Goal: Task Accomplishment & Management: Complete application form

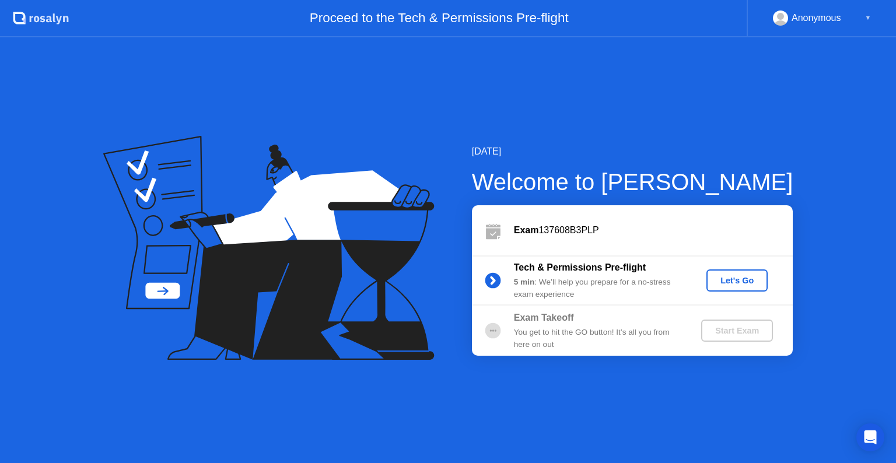
click at [735, 280] on div "Let's Go" at bounding box center [737, 280] width 52 height 9
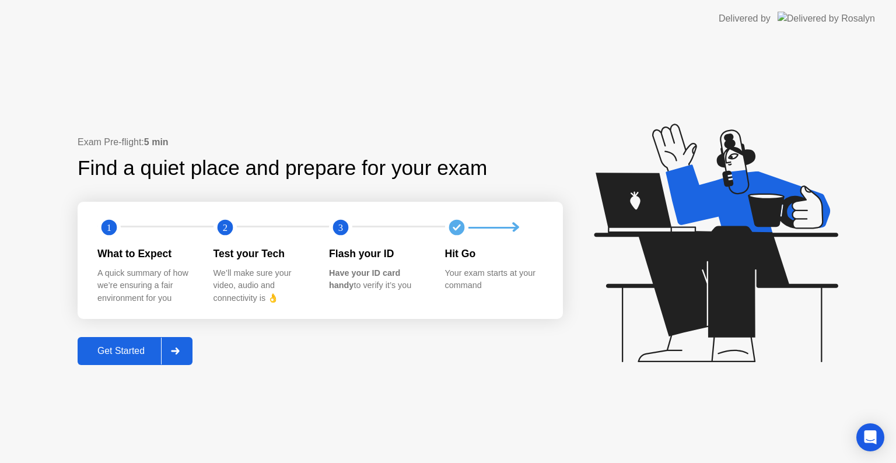
click at [164, 352] on div at bounding box center [175, 351] width 28 height 27
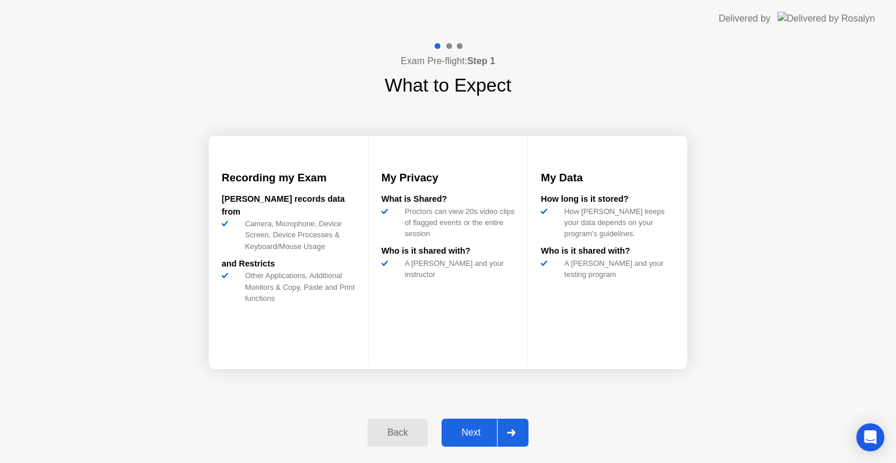
click at [481, 430] on div "Next" at bounding box center [471, 433] width 52 height 11
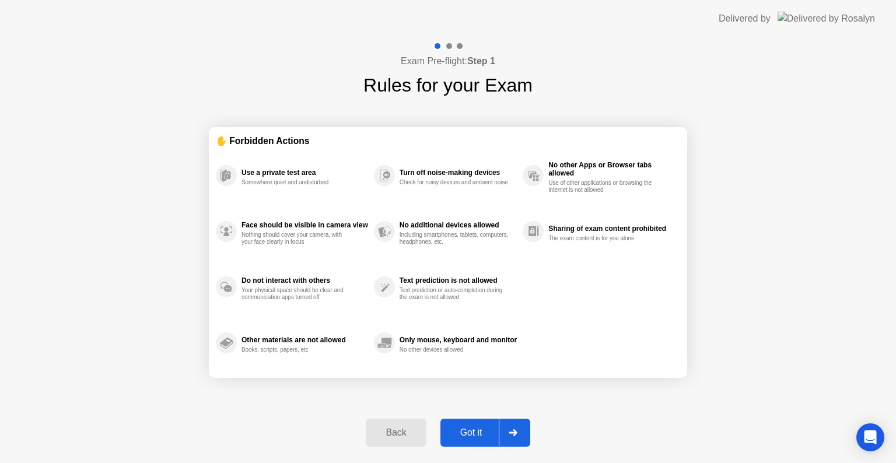
click at [486, 435] on div "Got it" at bounding box center [471, 433] width 55 height 11
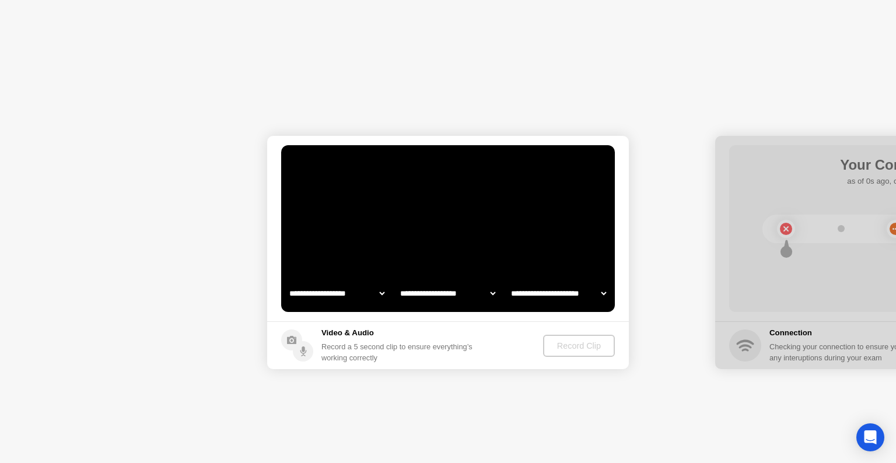
select select "**********"
select select "*******"
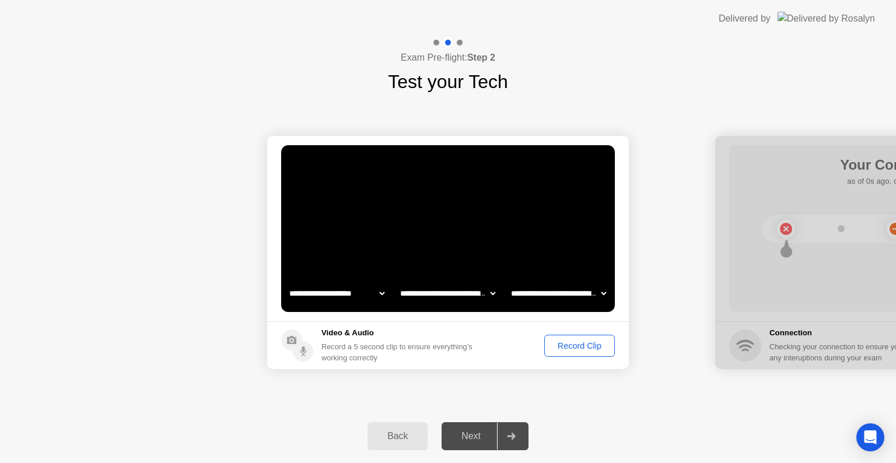
click at [586, 353] on button "Record Clip" at bounding box center [580, 346] width 71 height 22
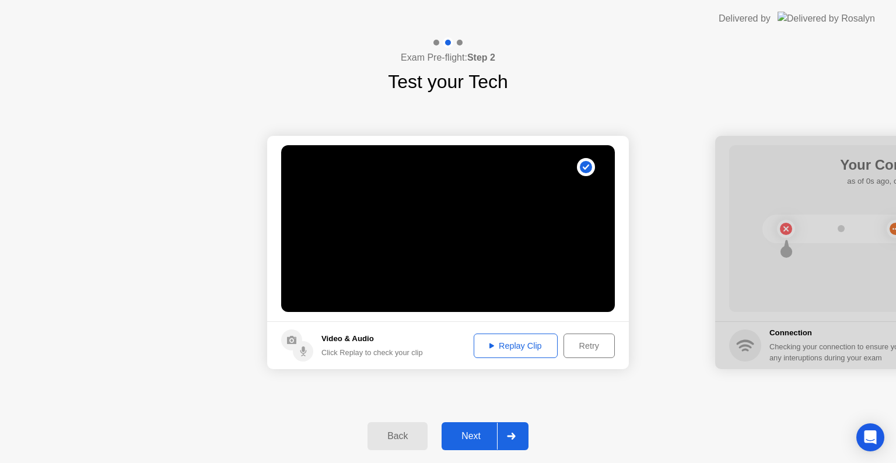
click at [546, 353] on button "Replay Clip" at bounding box center [516, 346] width 84 height 25
click at [568, 348] on div "Retry" at bounding box center [589, 345] width 43 height 9
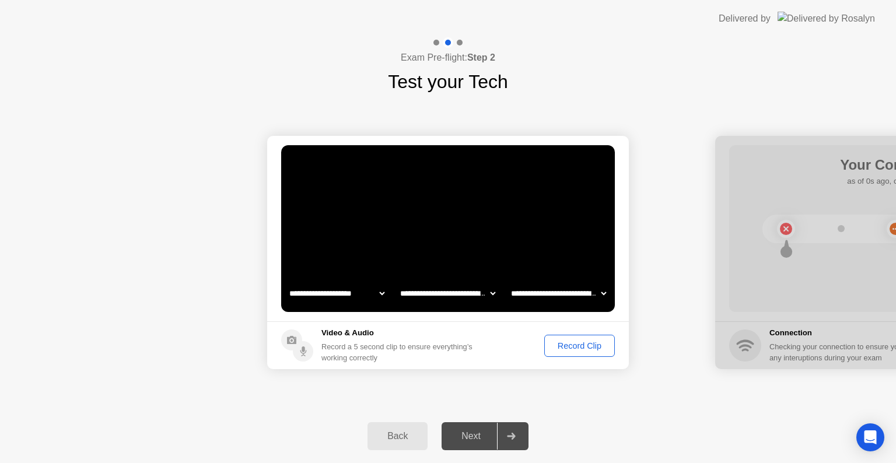
click at [570, 347] on div "Record Clip" at bounding box center [580, 345] width 62 height 9
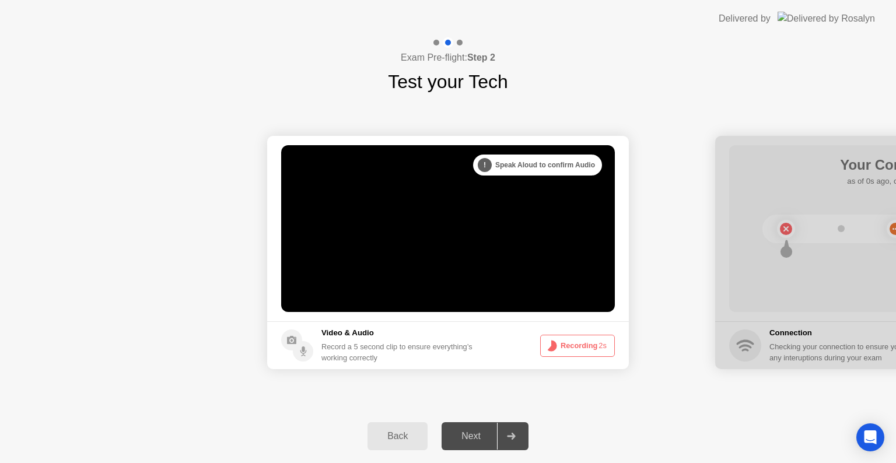
click at [570, 347] on button "Recording 2s" at bounding box center [577, 346] width 75 height 22
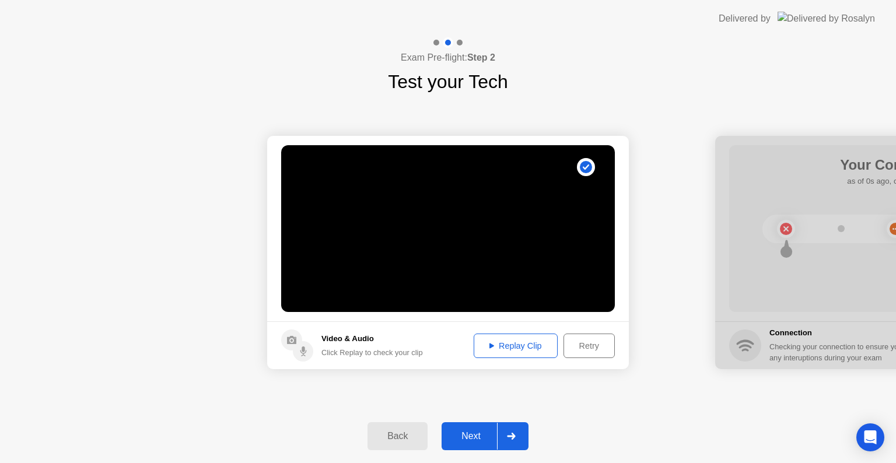
click at [524, 350] on div "Replay Clip" at bounding box center [516, 345] width 76 height 9
click at [511, 427] on div at bounding box center [511, 436] width 28 height 27
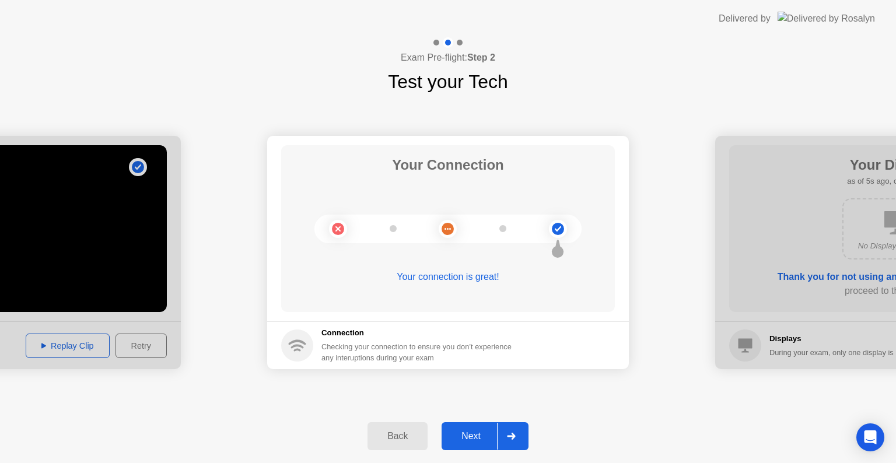
click at [511, 427] on div at bounding box center [511, 436] width 28 height 27
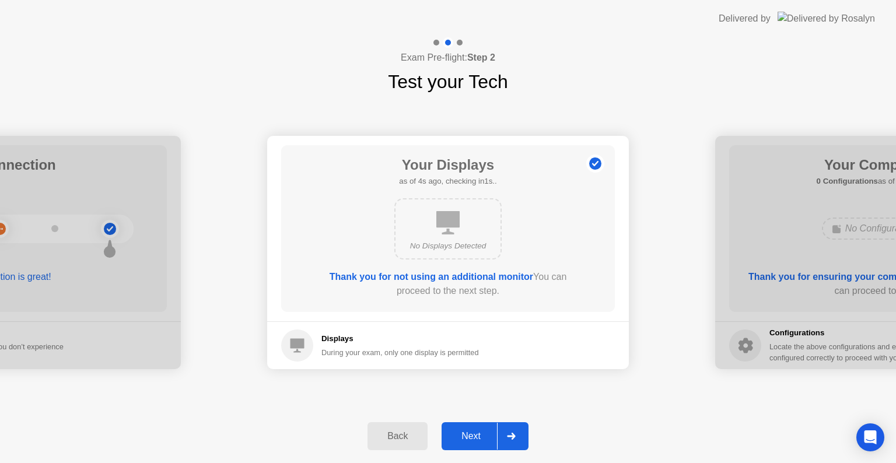
click at [511, 427] on div at bounding box center [511, 436] width 28 height 27
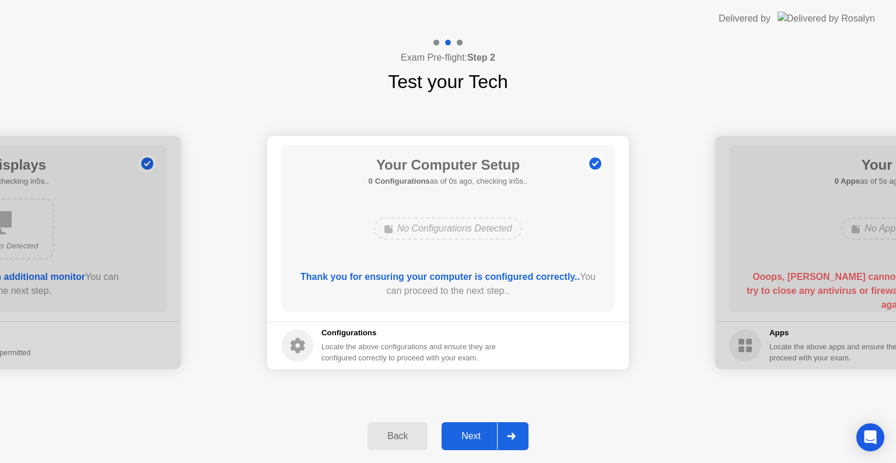
click at [511, 427] on div at bounding box center [511, 436] width 28 height 27
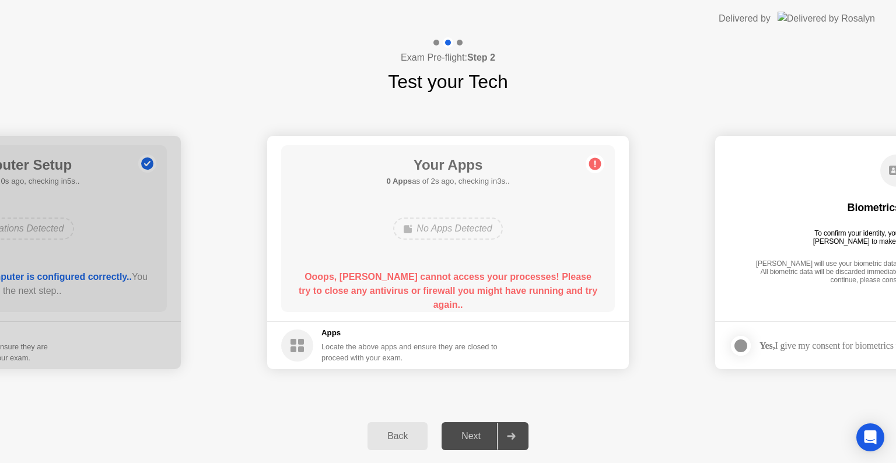
click at [508, 283] on div "Ooops, Rosalyn cannot access your processes! Please try to close any antivirus …" at bounding box center [448, 291] width 301 height 42
click at [468, 229] on div "No Apps Detected" at bounding box center [447, 229] width 109 height 22
click at [335, 338] on h5 "Apps" at bounding box center [410, 333] width 177 height 12
click at [424, 272] on b "Ooops, Rosalyn cannot access your processes! Please try to close any antivirus …" at bounding box center [448, 291] width 299 height 38
click at [486, 232] on div "No Apps Detected" at bounding box center [447, 229] width 109 height 22
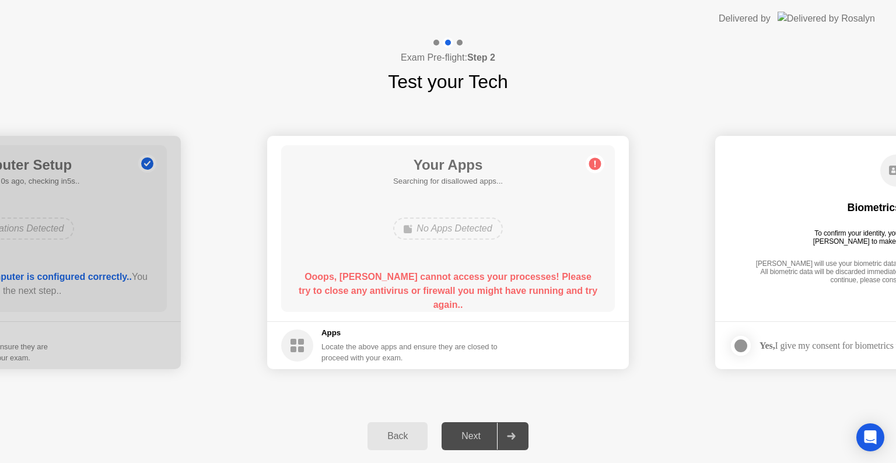
click at [395, 284] on div "Ooops, Rosalyn cannot access your processes! Please try to close any antivirus …" at bounding box center [448, 291] width 301 height 42
drag, startPoint x: 395, startPoint y: 284, endPoint x: 476, endPoint y: 299, distance: 83.2
click at [476, 299] on div "Ooops, Rosalyn cannot access your processes! Please try to close any antivirus …" at bounding box center [448, 286] width 301 height 33
drag, startPoint x: 399, startPoint y: 278, endPoint x: 497, endPoint y: 289, distance: 98.6
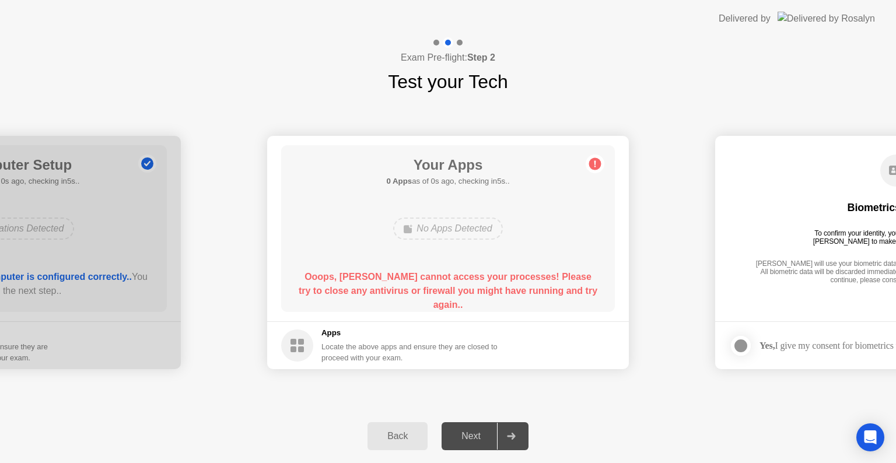
click at [497, 289] on b "Ooops, Rosalyn cannot access your processes! Please try to close any antivirus …" at bounding box center [448, 291] width 299 height 38
click at [474, 296] on b "Ooops, Rosalyn cannot access your processes! Please try to close any antivirus …" at bounding box center [448, 291] width 299 height 38
drag, startPoint x: 512, startPoint y: 441, endPoint x: 476, endPoint y: 431, distance: 37.5
click at [476, 431] on div "Next" at bounding box center [471, 436] width 52 height 11
click at [306, 351] on circle at bounding box center [297, 346] width 32 height 32
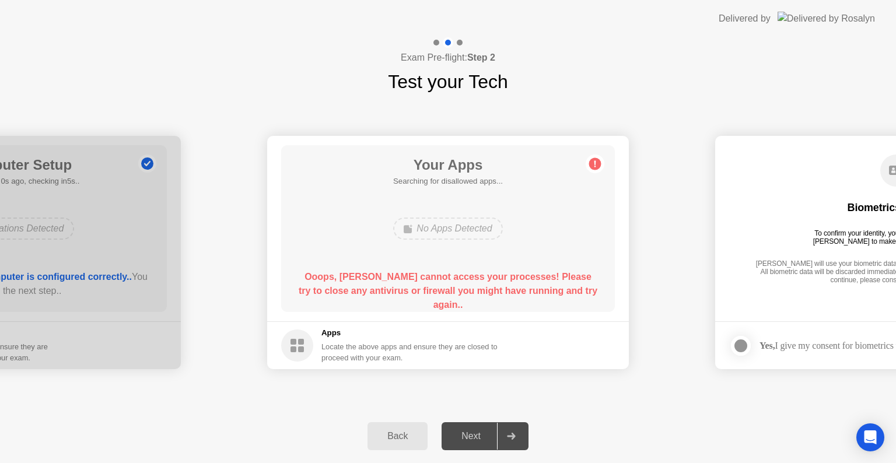
click at [306, 351] on circle at bounding box center [297, 346] width 32 height 32
drag, startPoint x: 323, startPoint y: 281, endPoint x: 453, endPoint y: 303, distance: 131.9
click at [453, 303] on div "Your Apps 0 Apps as of 2s ago, checking in3s.. No Apps Detected Ooops, Rosalyn …" at bounding box center [448, 228] width 334 height 167
drag, startPoint x: 633, startPoint y: 35, endPoint x: 554, endPoint y: 200, distance: 182.5
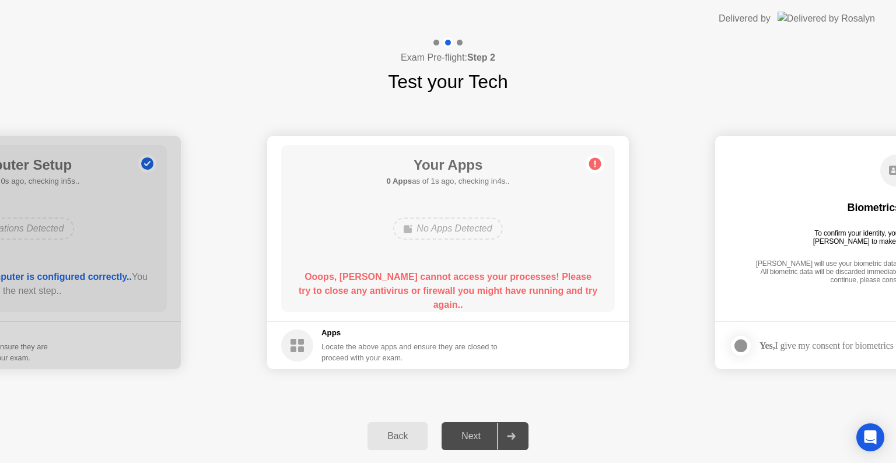
click at [554, 200] on app-layout-with-logo "**********" at bounding box center [448, 231] width 896 height 463
click at [495, 218] on div "No Apps Detected" at bounding box center [447, 229] width 109 height 22
drag, startPoint x: 572, startPoint y: 396, endPoint x: 644, endPoint y: 475, distance: 107.4
click at [644, 463] on html "**********" at bounding box center [448, 231] width 896 height 463
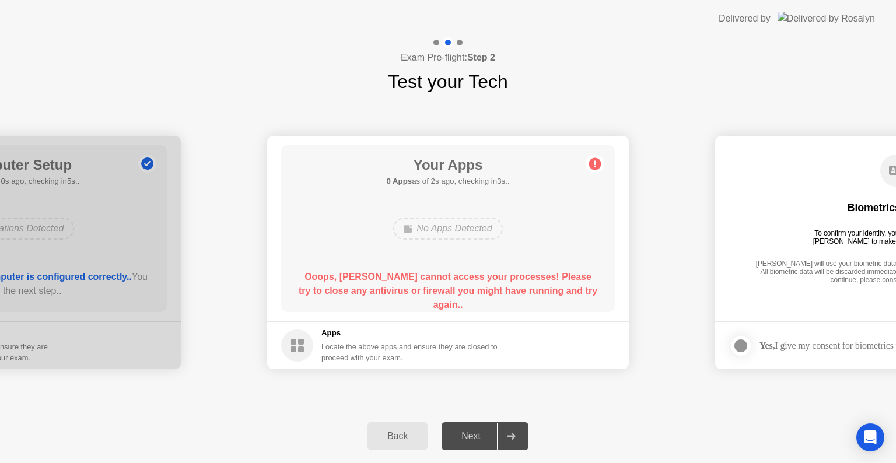
click at [650, 437] on div "Back Next" at bounding box center [448, 437] width 896 height 54
drag, startPoint x: 650, startPoint y: 437, endPoint x: 371, endPoint y: 292, distance: 313.5
click at [371, 292] on div "**********" at bounding box center [448, 250] width 896 height 426
drag, startPoint x: 371, startPoint y: 292, endPoint x: 529, endPoint y: 353, distance: 168.7
click at [529, 353] on app-apps "Your Apps 0 Apps as of 4s ago, checking in1s.. No Apps Detected Ooops, Rosalyn …" at bounding box center [448, 252] width 362 height 233
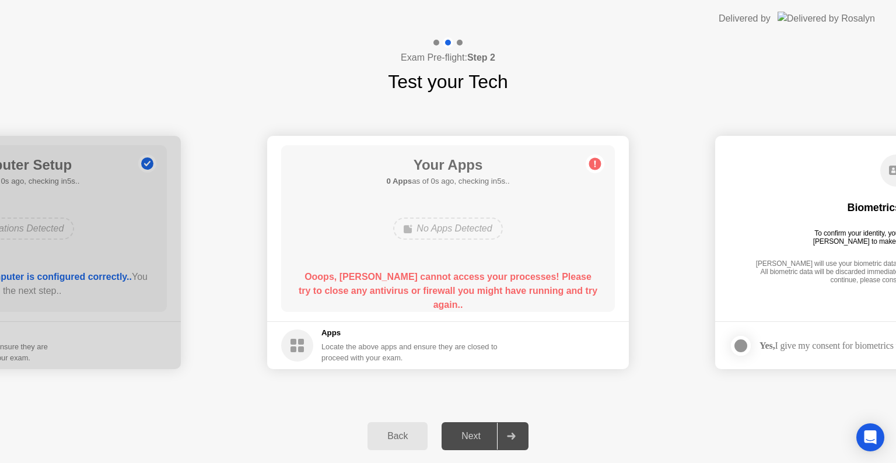
drag, startPoint x: 320, startPoint y: 131, endPoint x: 534, endPoint y: 324, distance: 288.4
click at [555, 208] on div "Your Apps 0 Apps as of 4s ago, checking in1s.. No Apps Detected Ooops, Rosalyn …" at bounding box center [448, 228] width 334 height 167
drag, startPoint x: 316, startPoint y: 354, endPoint x: 436, endPoint y: 384, distance: 123.4
click at [436, 384] on div "**********" at bounding box center [448, 253] width 896 height 314
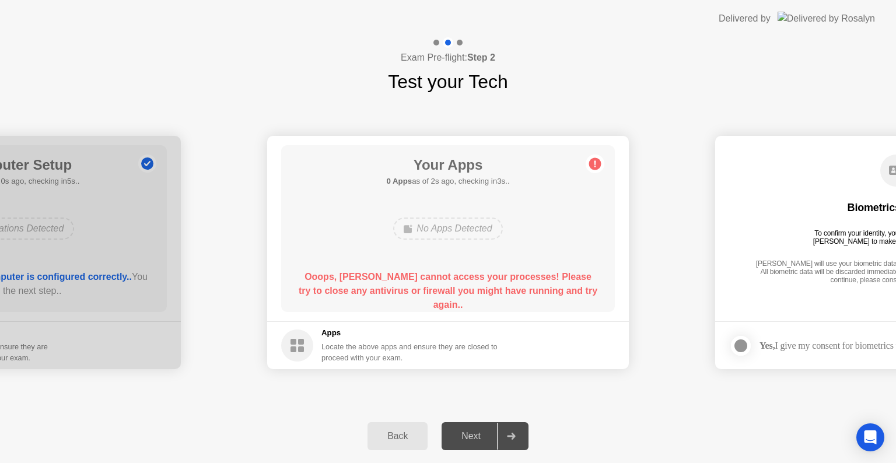
click at [457, 228] on div "No Apps Detected" at bounding box center [447, 229] width 109 height 22
click at [468, 437] on div "Next" at bounding box center [471, 436] width 52 height 11
click at [303, 332] on circle at bounding box center [297, 346] width 32 height 32
click at [382, 431] on div "Back" at bounding box center [397, 436] width 53 height 11
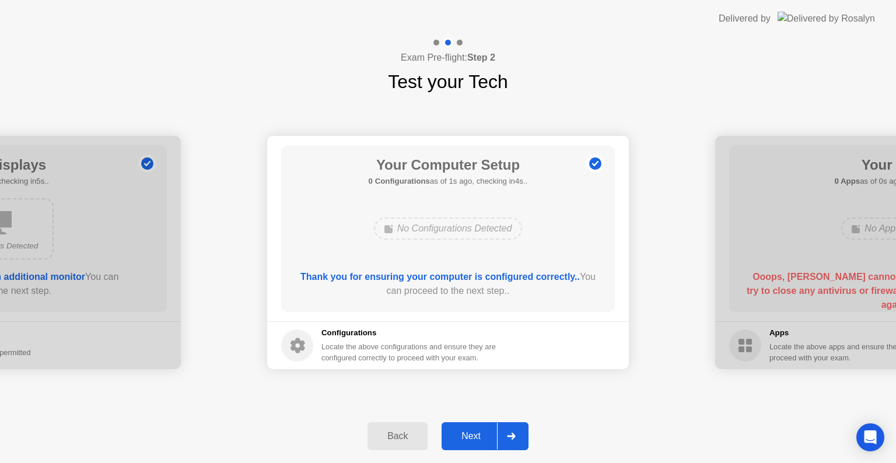
click at [509, 437] on icon at bounding box center [511, 436] width 8 height 7
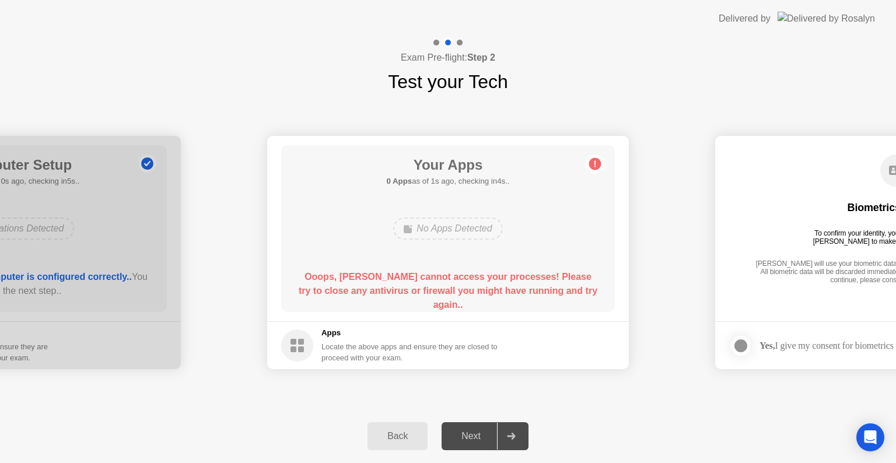
click at [507, 233] on div "No Apps Detected" at bounding box center [448, 229] width 267 height 32
drag, startPoint x: 322, startPoint y: 340, endPoint x: 491, endPoint y: 385, distance: 175.3
click at [491, 385] on div "**********" at bounding box center [448, 253] width 896 height 314
click at [172, 388] on div "**********" at bounding box center [448, 253] width 896 height 314
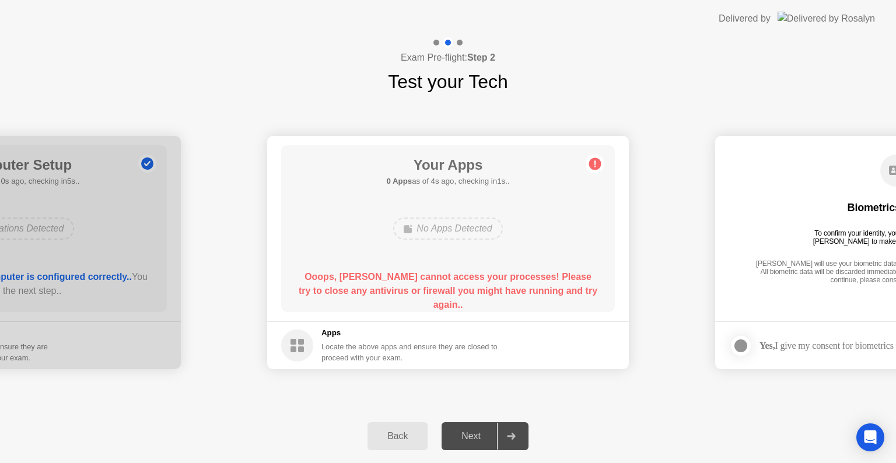
click at [525, 218] on div "No Apps Detected" at bounding box center [448, 229] width 267 height 32
click at [868, 437] on icon "Open Intercom Messenger" at bounding box center [870, 437] width 13 height 15
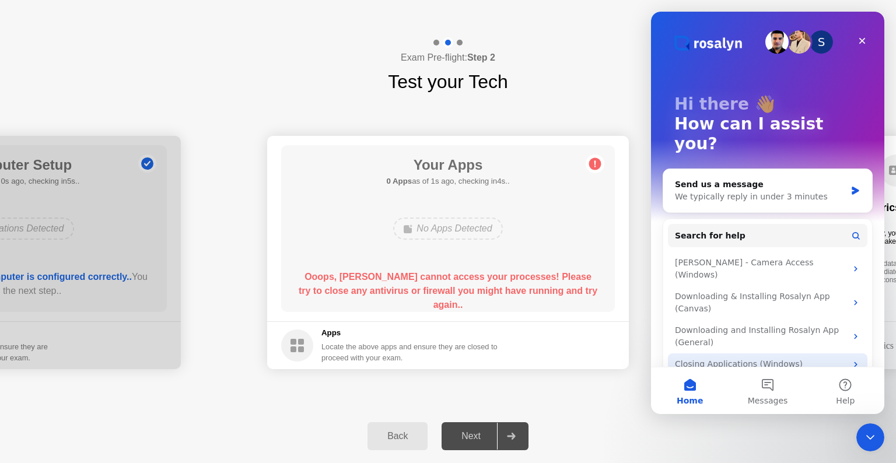
click at [835, 358] on div "Closing Applications (Windows)" at bounding box center [761, 364] width 172 height 12
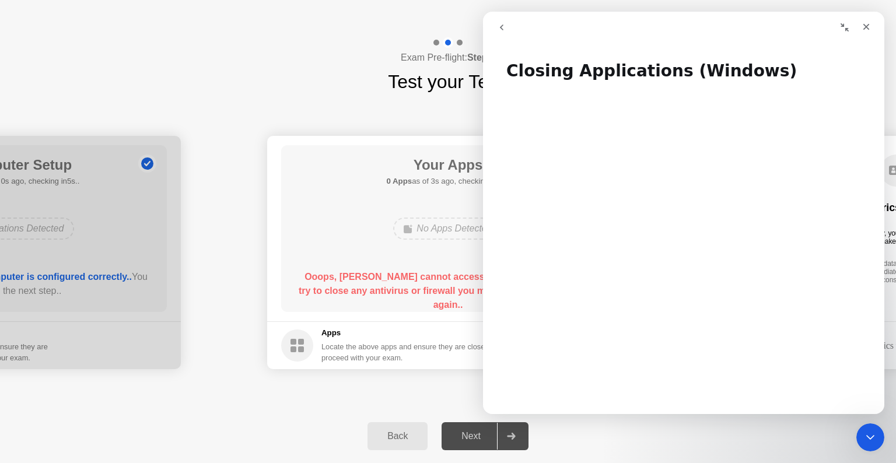
click at [430, 234] on div "No Apps Detected" at bounding box center [447, 229] width 109 height 22
drag, startPoint x: 1370, startPoint y: 117, endPoint x: 881, endPoint y: 121, distance: 488.5
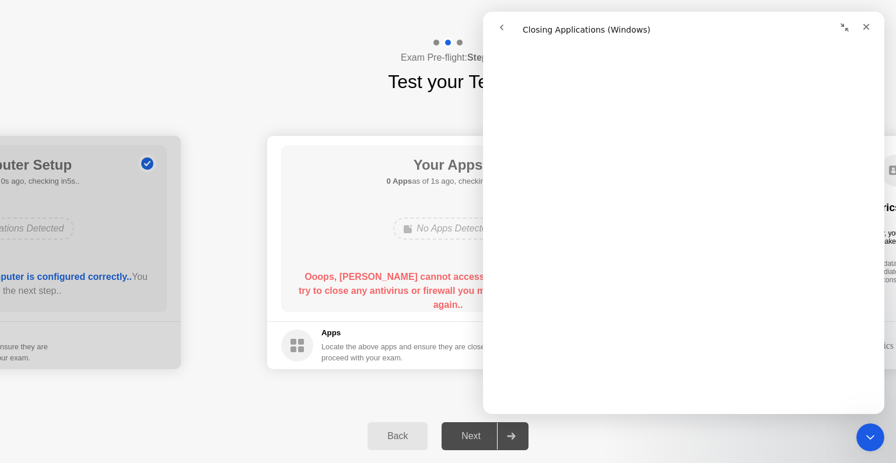
scroll to position [628, 0]
drag, startPoint x: 1368, startPoint y: 231, endPoint x: 882, endPoint y: 236, distance: 485.6
click at [871, 28] on icon "Close" at bounding box center [866, 26] width 9 height 9
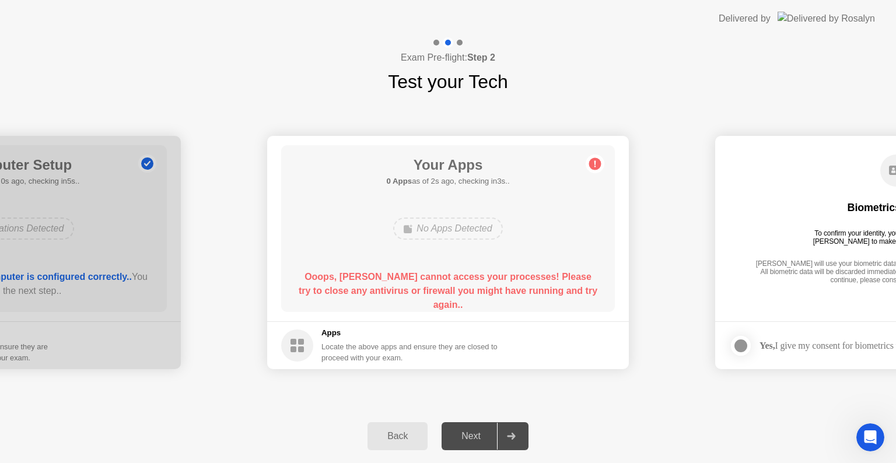
scroll to position [0, 0]
click at [498, 440] on div at bounding box center [511, 436] width 28 height 27
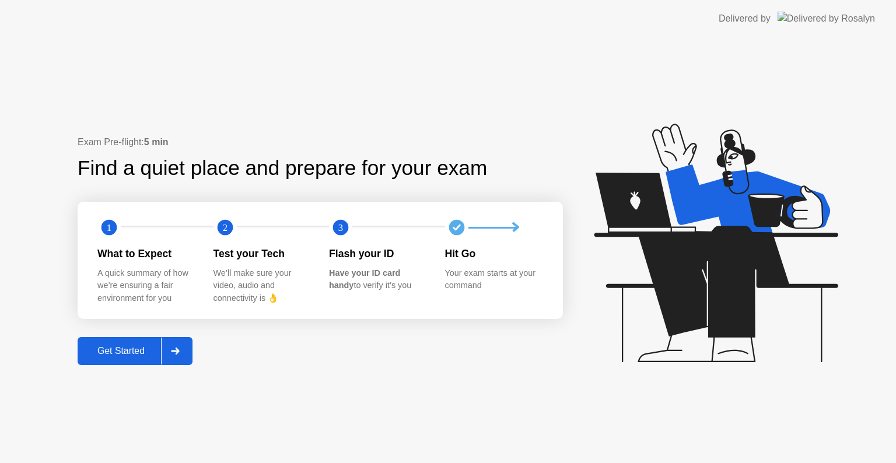
click at [145, 348] on div "Get Started" at bounding box center [121, 351] width 80 height 11
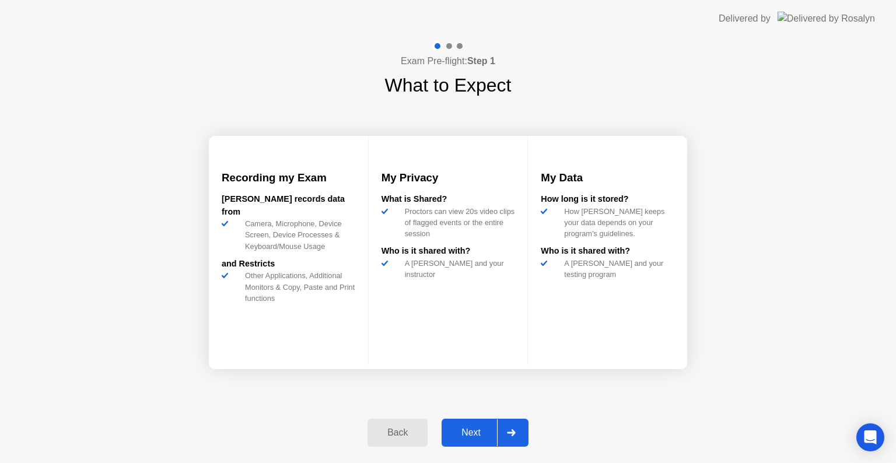
click at [469, 438] on div "Next" at bounding box center [471, 433] width 52 height 11
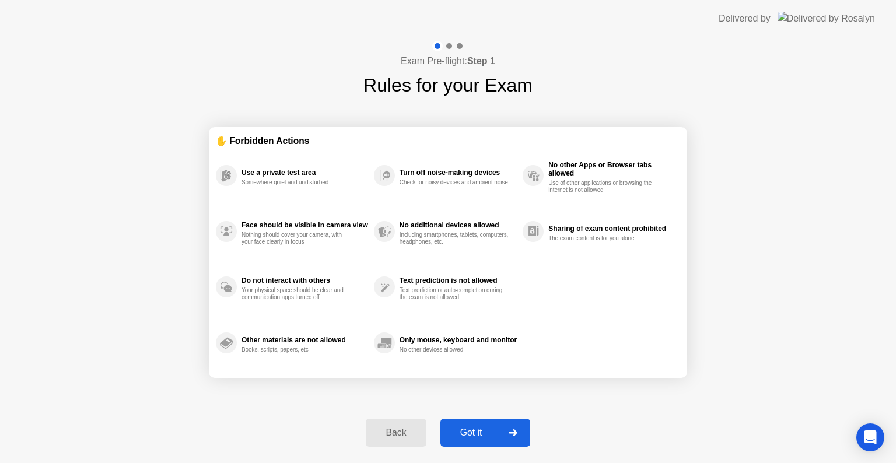
click at [469, 438] on div "Got it" at bounding box center [471, 433] width 55 height 11
select select "**********"
select select "*******"
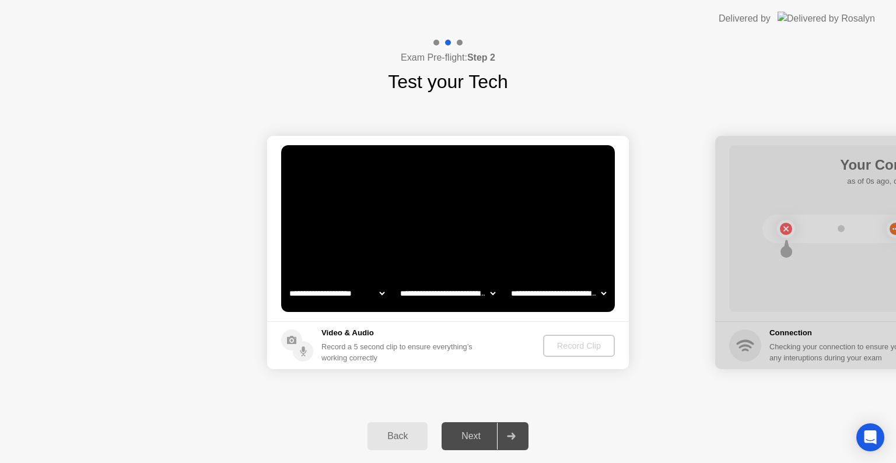
click at [469, 438] on div "Next" at bounding box center [471, 436] width 52 height 11
click at [580, 351] on div "Record Clip" at bounding box center [580, 345] width 62 height 9
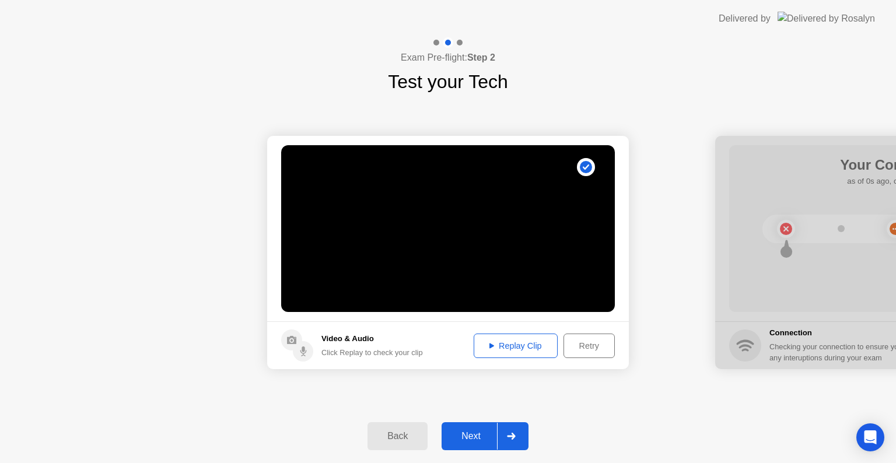
click at [498, 435] on div at bounding box center [511, 436] width 28 height 27
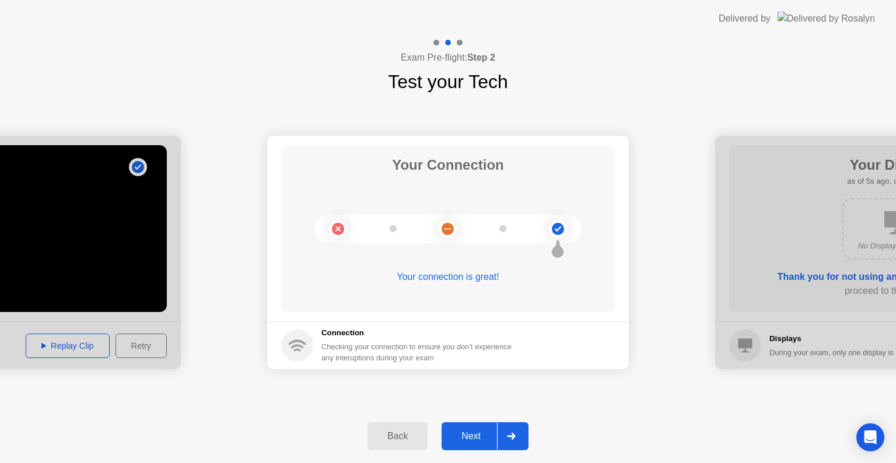
click at [491, 439] on div "Next" at bounding box center [471, 436] width 52 height 11
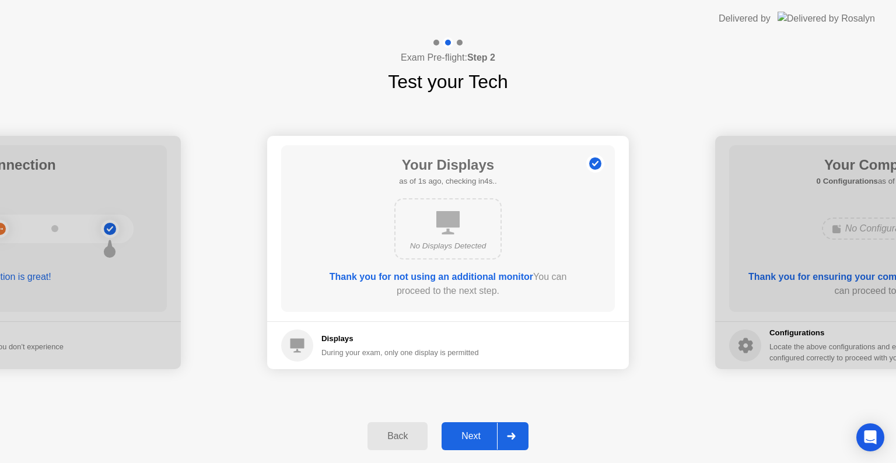
click at [481, 436] on div "Next" at bounding box center [471, 436] width 52 height 11
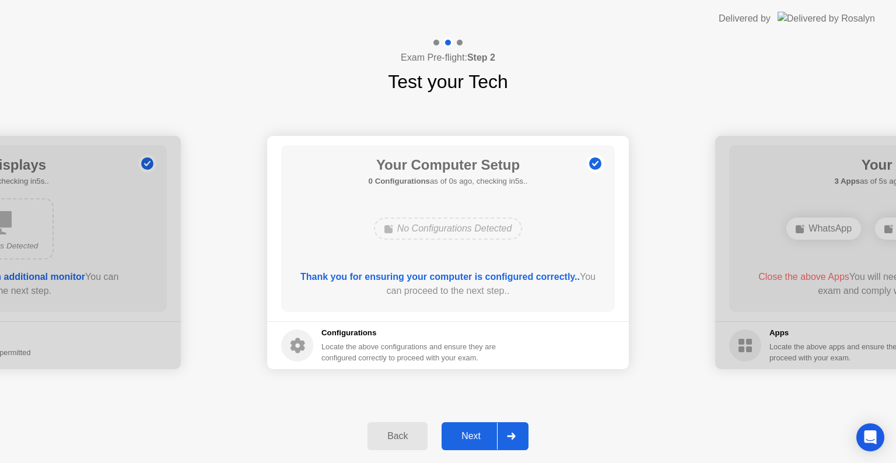
click at [481, 436] on div "Next" at bounding box center [471, 436] width 52 height 11
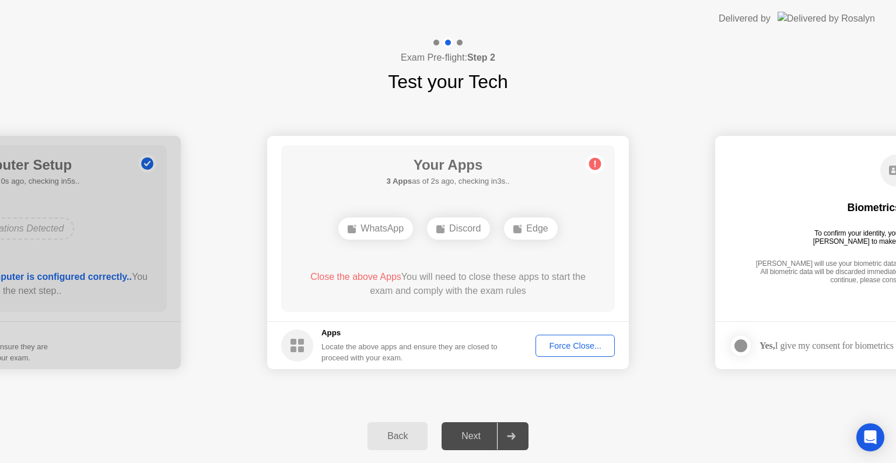
click at [566, 341] on div "Force Close..." at bounding box center [575, 345] width 71 height 9
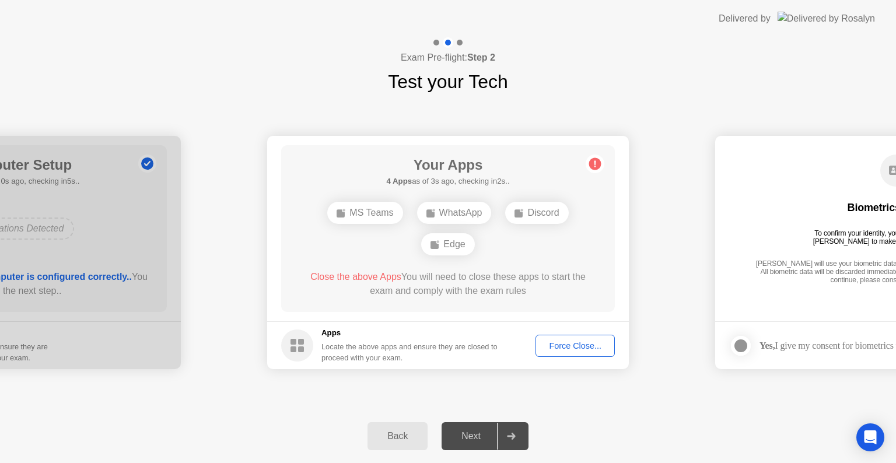
click at [556, 341] on div "Force Close..." at bounding box center [575, 345] width 71 height 9
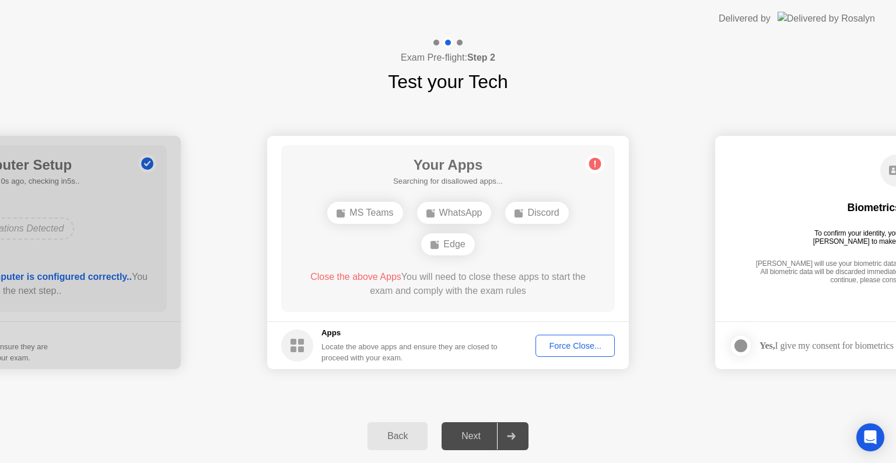
click at [559, 341] on div "Force Close..." at bounding box center [575, 345] width 71 height 9
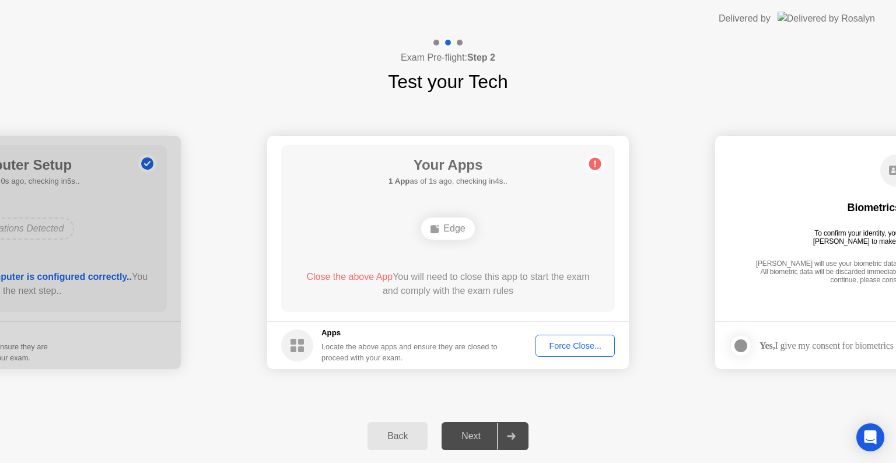
click at [551, 346] on div "Force Close..." at bounding box center [575, 345] width 71 height 9
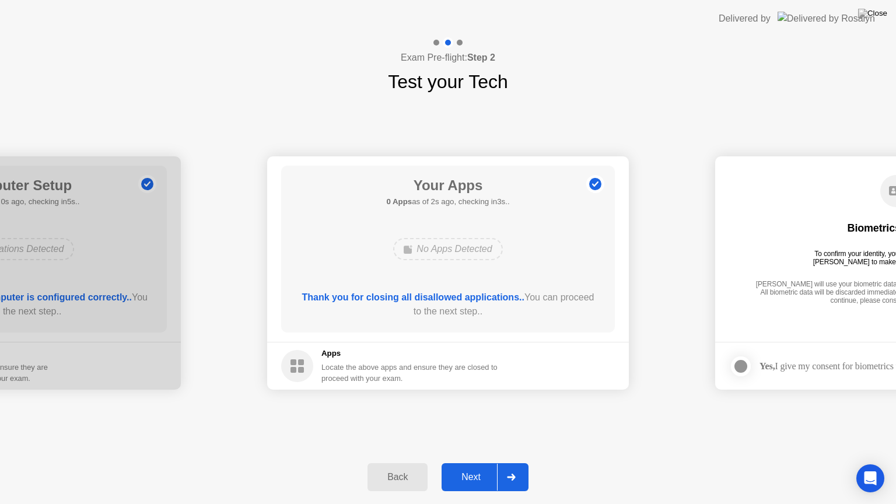
click at [497, 463] on div at bounding box center [511, 477] width 28 height 27
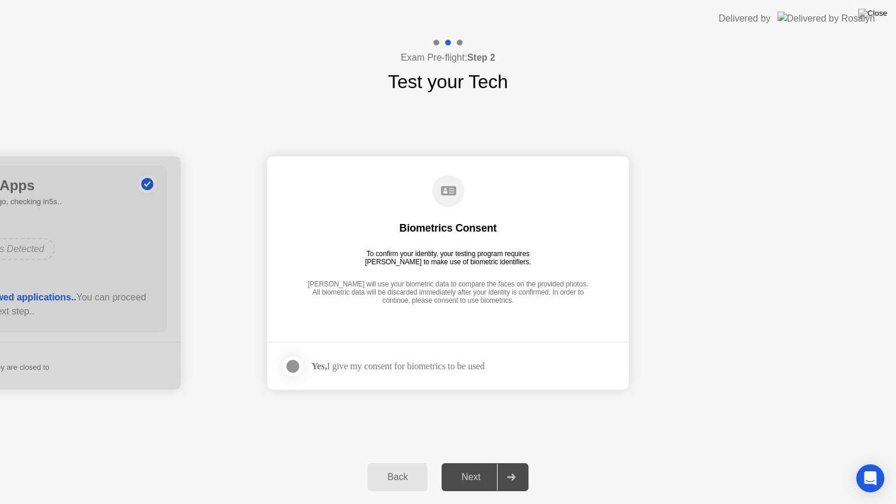
click at [286, 365] on div at bounding box center [293, 367] width 14 height 14
click at [483, 463] on div "Next" at bounding box center [471, 477] width 52 height 11
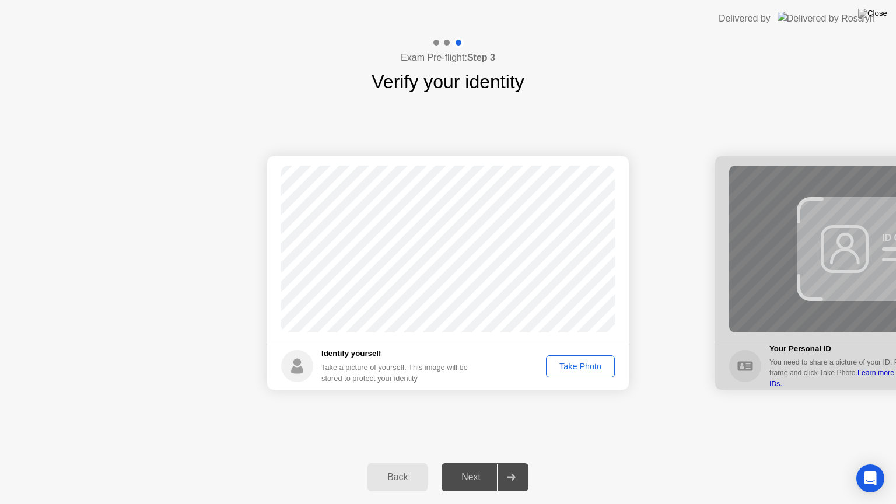
click at [608, 370] on div "Take Photo" at bounding box center [580, 366] width 61 height 9
click at [492, 463] on div "Next" at bounding box center [471, 477] width 52 height 11
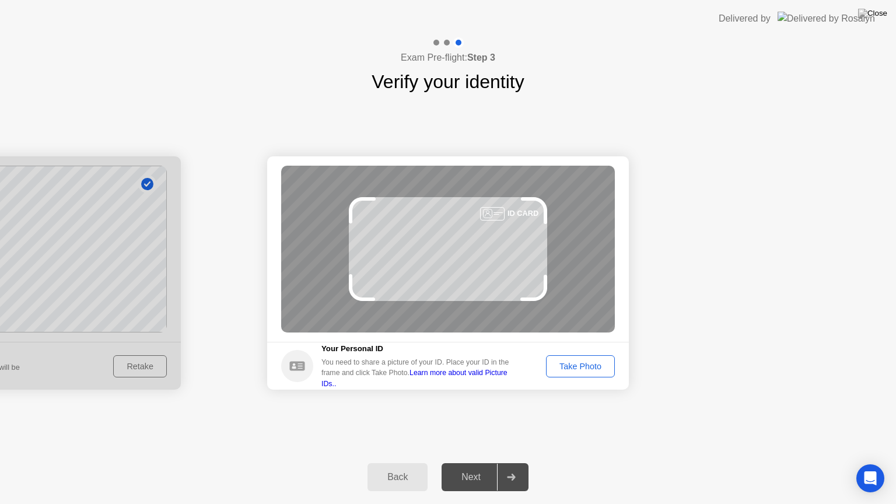
click at [573, 364] on div "Take Photo" at bounding box center [580, 366] width 61 height 9
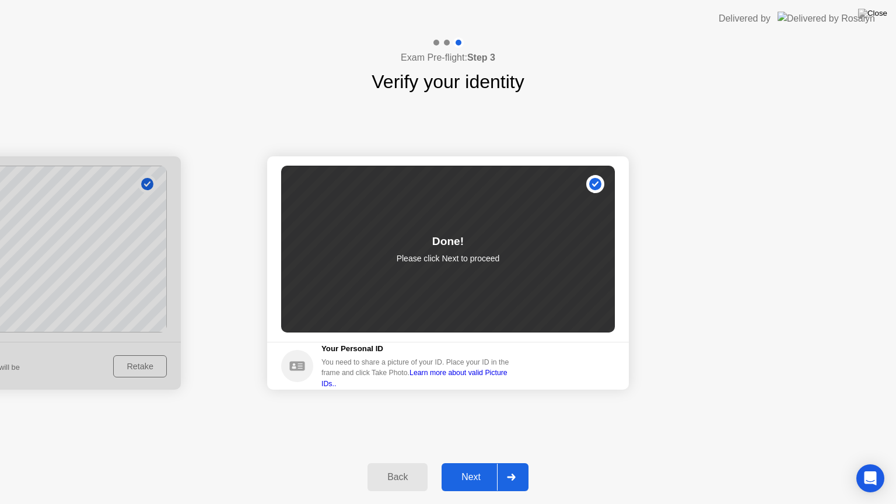
click at [483, 463] on button "Next" at bounding box center [485, 477] width 87 height 28
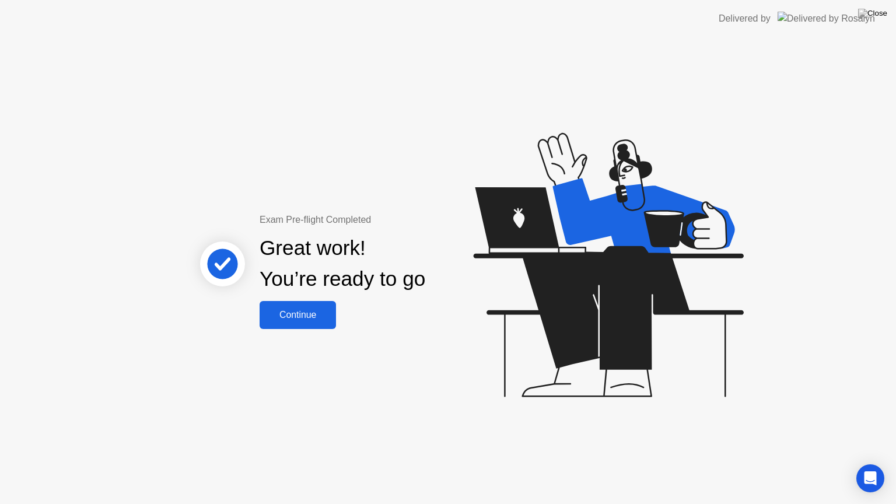
click at [305, 311] on div "Continue" at bounding box center [297, 315] width 69 height 11
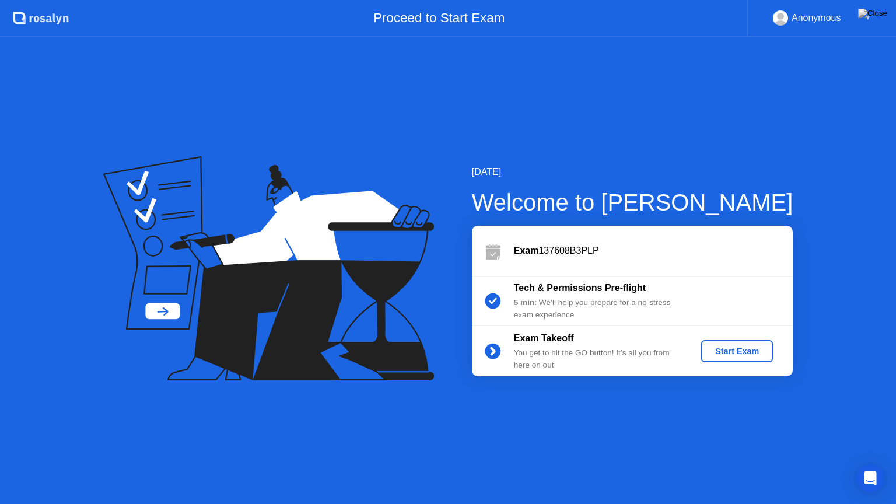
click at [737, 348] on div "Start Exam" at bounding box center [737, 351] width 62 height 9
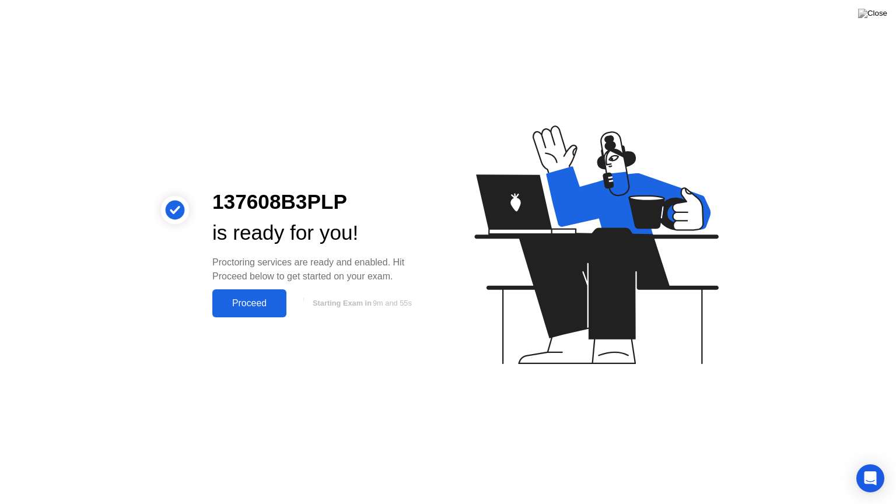
click at [268, 303] on div "Proceed" at bounding box center [249, 303] width 67 height 11
